Goal: Navigation & Orientation: Find specific page/section

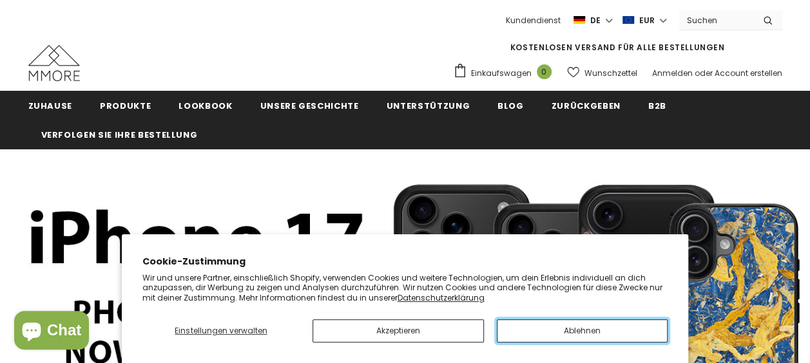
click at [569, 327] on button "Ablehnen" at bounding box center [582, 330] width 171 height 23
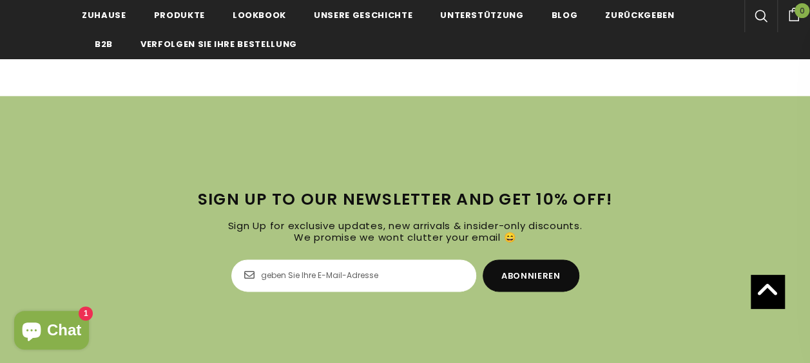
scroll to position [3220, 0]
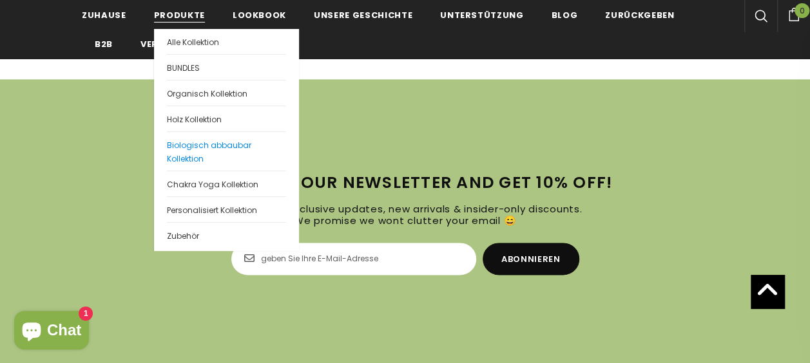
click at [183, 154] on span "Biologisch abbaubar Kollektion" at bounding box center [209, 152] width 84 height 24
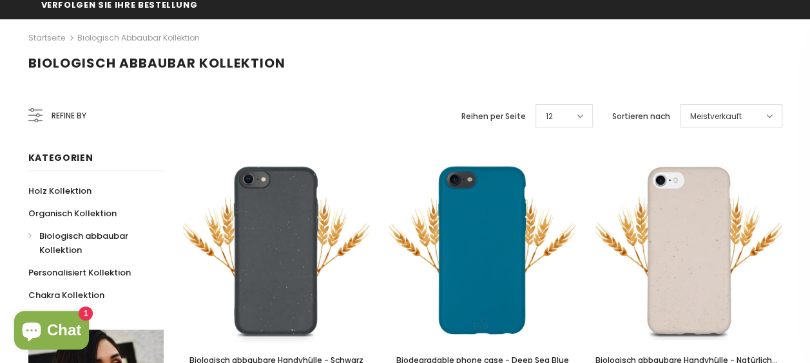
scroll to position [147, 0]
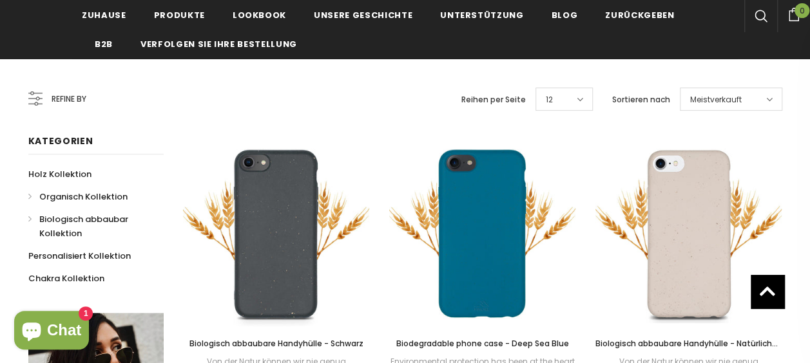
click at [93, 199] on span "Organisch Kollektion" at bounding box center [83, 197] width 88 height 12
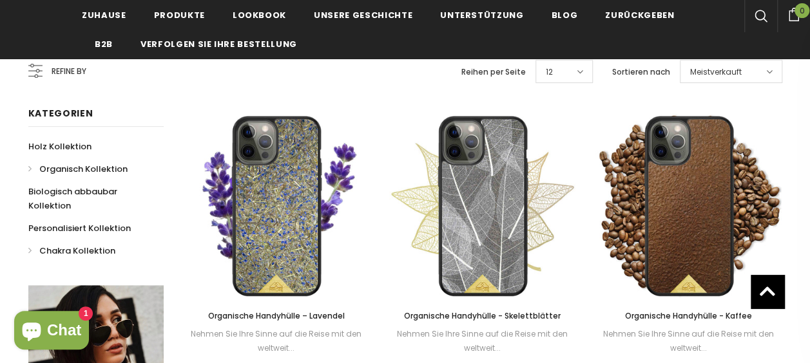
scroll to position [184, 0]
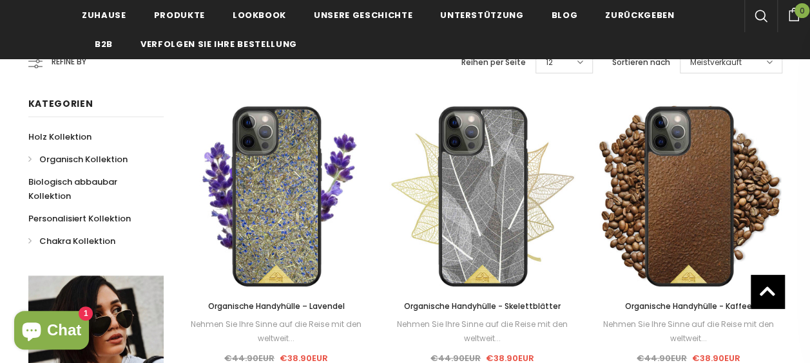
click at [82, 233] on link "Chakra Kollektion" at bounding box center [71, 241] width 87 height 23
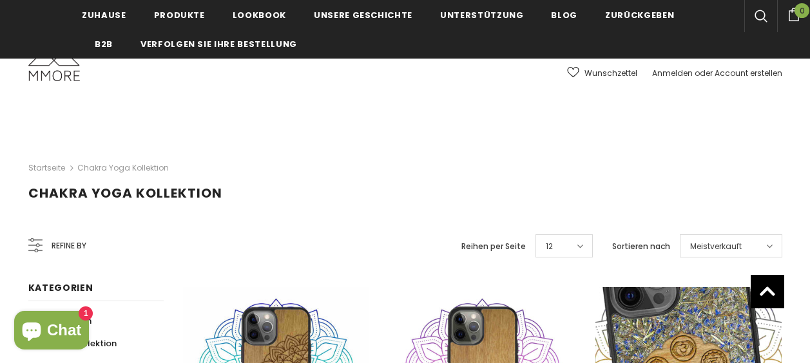
scroll to position [700, 0]
